Goal: Task Accomplishment & Management: Manage account settings

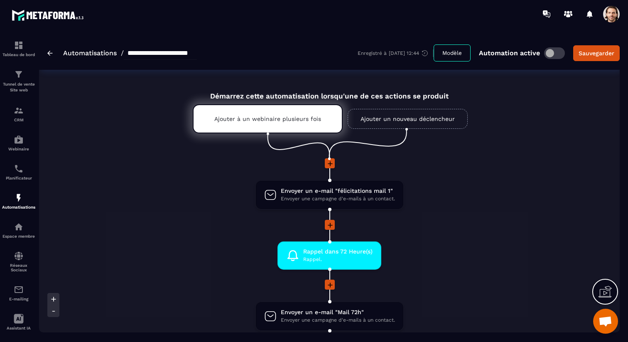
scroll to position [6, 0]
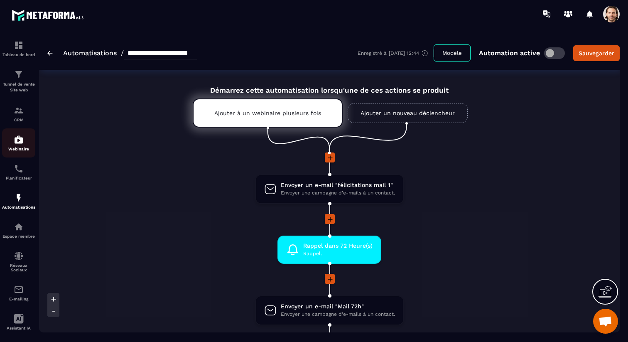
click at [21, 139] on img at bounding box center [19, 140] width 10 height 10
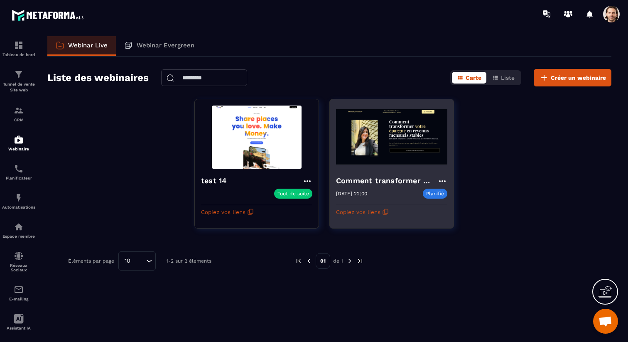
click at [392, 182] on h4 "Comment transformer votre épargne en un revenus mensuels stables" at bounding box center [386, 181] width 101 height 12
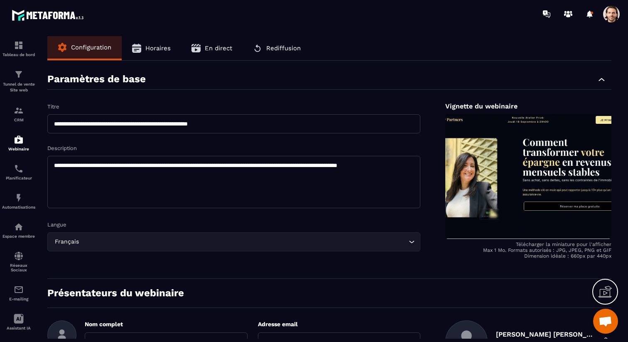
click at [147, 45] on span "Horaires" at bounding box center [157, 47] width 25 height 7
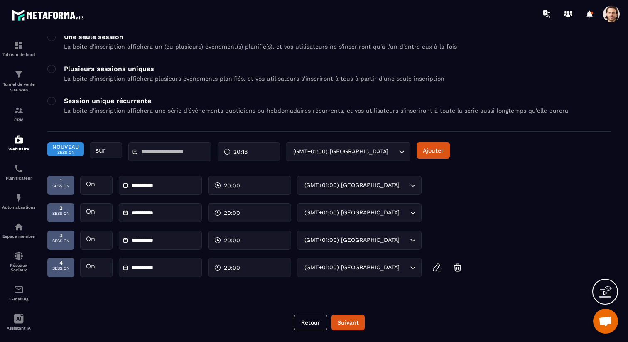
scroll to position [70, 0]
click at [177, 151] on input "text" at bounding box center [170, 152] width 58 height 6
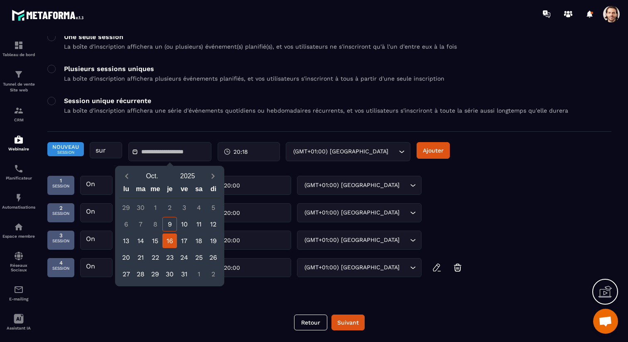
click at [171, 242] on div "16" at bounding box center [169, 240] width 15 height 15
type input "**********"
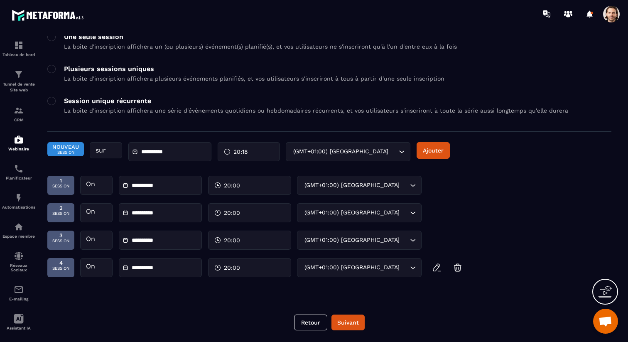
click at [238, 153] on span "20:18" at bounding box center [240, 151] width 15 height 8
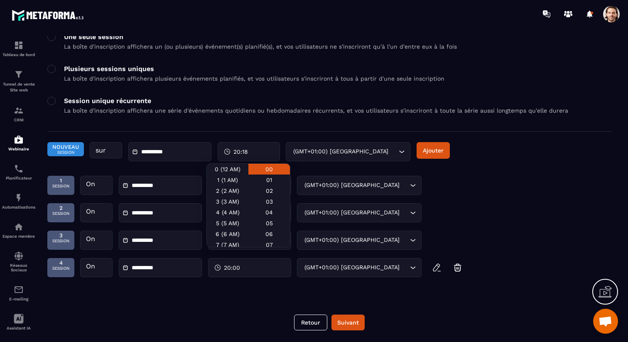
click at [276, 169] on div "00" at bounding box center [269, 169] width 42 height 11
click at [460, 167] on div "**********" at bounding box center [329, 155] width 564 height 27
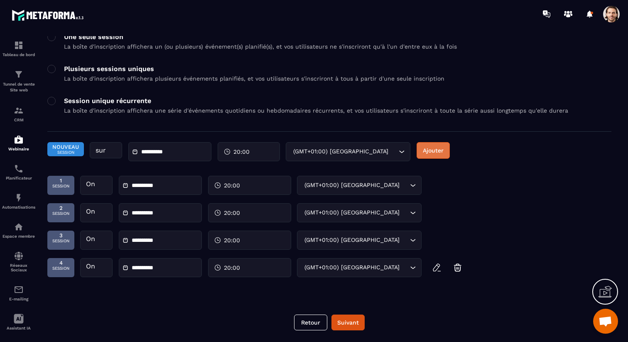
click at [442, 149] on button "Ajouter" at bounding box center [433, 150] width 33 height 17
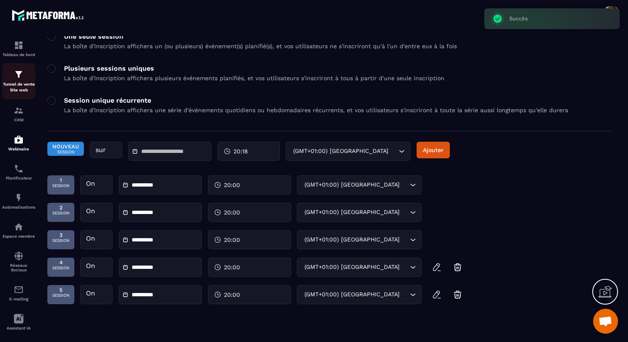
click at [20, 77] on img at bounding box center [19, 74] width 10 height 10
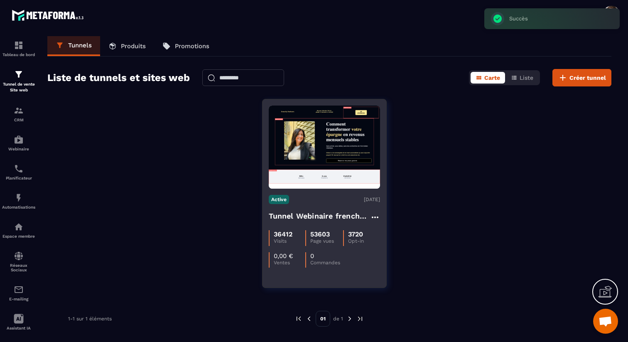
click at [329, 216] on h4 "Tunnel Webinaire frenchy partners" at bounding box center [319, 216] width 101 height 12
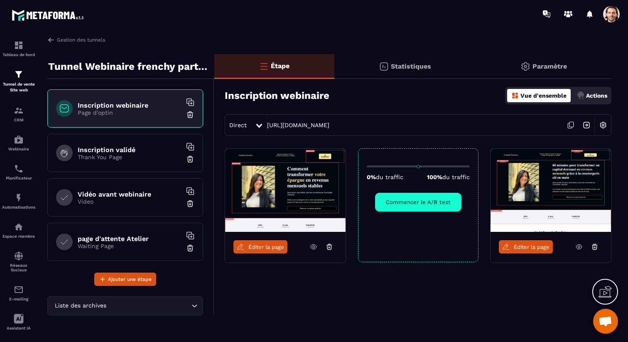
drag, startPoint x: 467, startPoint y: 166, endPoint x: 350, endPoint y: 165, distance: 117.2
type input "*"
click at [367, 165] on input "range" at bounding box center [418, 166] width 103 height 2
click at [418, 204] on button "Commencer le A/B test" at bounding box center [418, 202] width 86 height 19
click at [585, 124] on img at bounding box center [587, 125] width 16 height 16
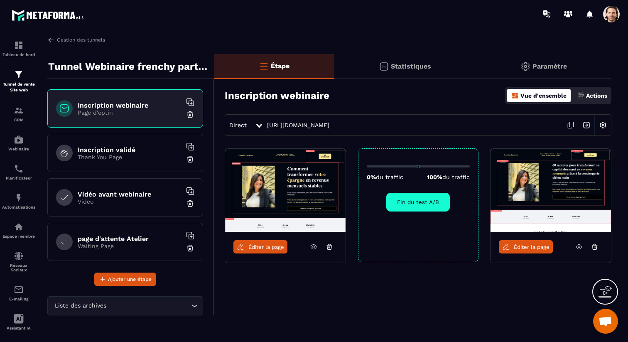
click at [447, 124] on div "Direct [URL][DOMAIN_NAME]" at bounding box center [418, 125] width 387 height 22
copy link "[URL][DOMAIN_NAME]"
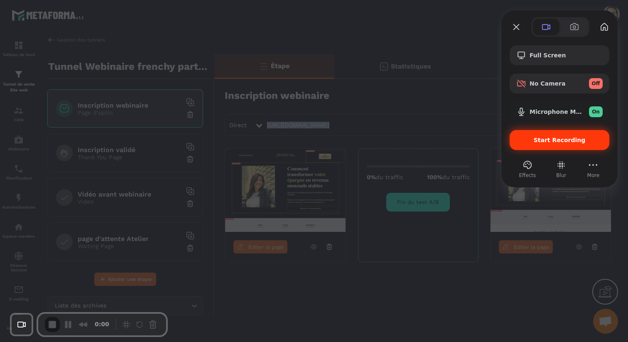
click at [556, 144] on div "Start Recording" at bounding box center [560, 140] width 100 height 20
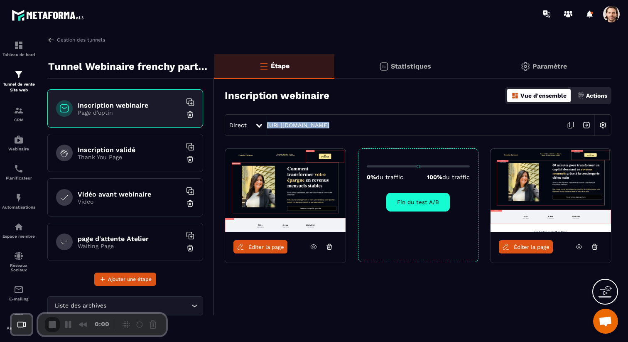
click at [450, 125] on div "Direct [URL][DOMAIN_NAME]" at bounding box center [418, 125] width 387 height 22
click at [570, 128] on icon at bounding box center [570, 125] width 4 height 5
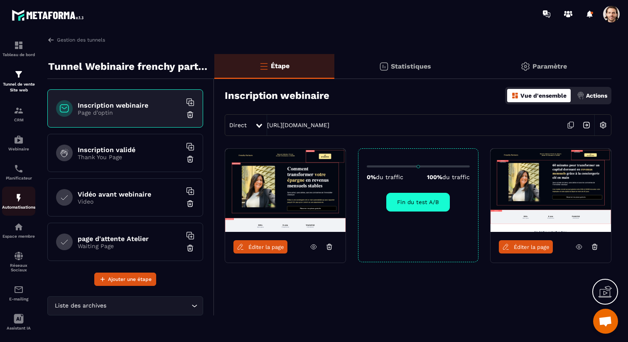
click at [12, 197] on div "Automatisations" at bounding box center [18, 201] width 33 height 17
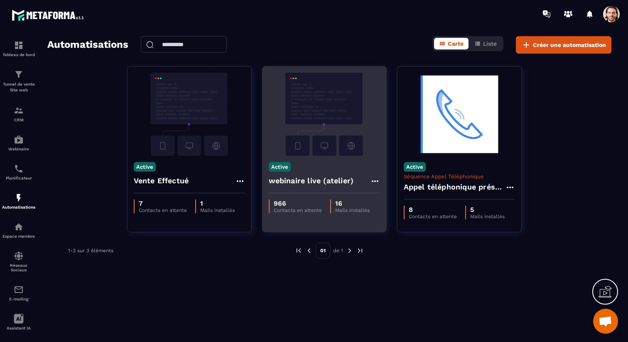
click at [331, 177] on h4 "webinaire live (atelier)" at bounding box center [311, 181] width 85 height 12
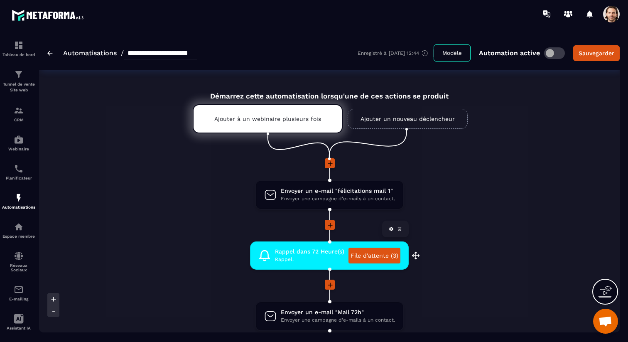
click at [381, 257] on link "File d'attente (3)" at bounding box center [375, 256] width 52 height 16
